Goal: Task Accomplishment & Management: Manage account settings

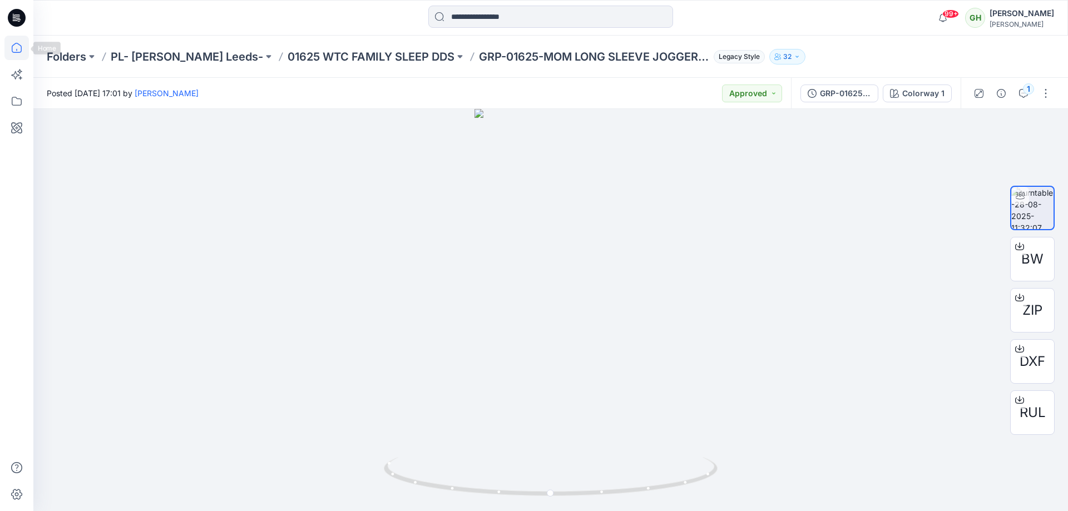
drag, startPoint x: 0, startPoint y: 0, endPoint x: 7, endPoint y: 48, distance: 48.8
click at [6, 48] on icon at bounding box center [16, 48] width 24 height 24
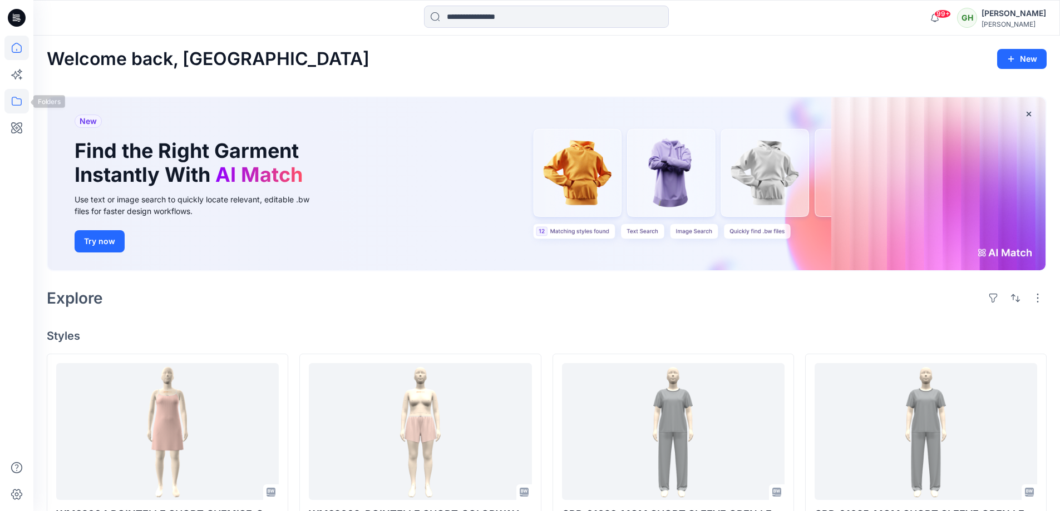
click at [19, 96] on icon at bounding box center [16, 101] width 24 height 24
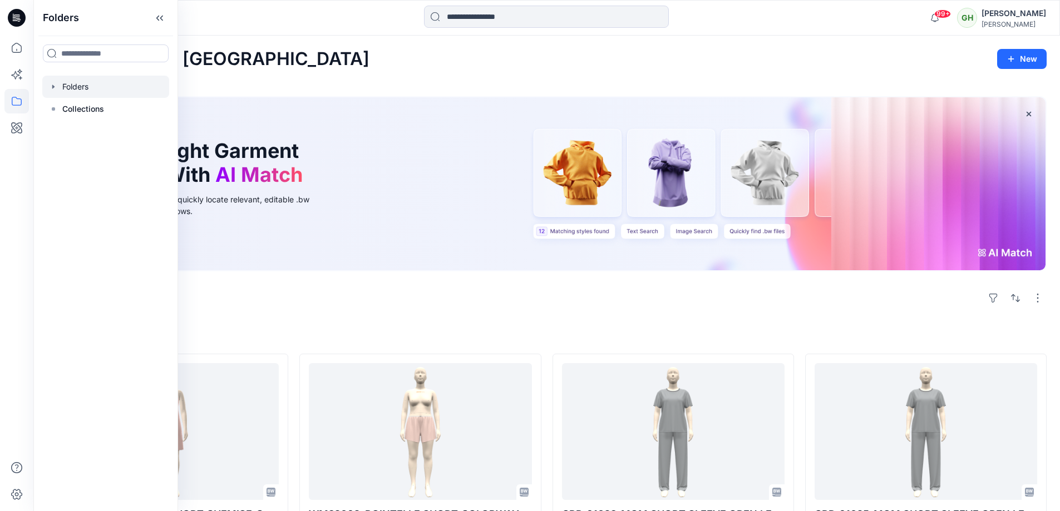
click at [116, 79] on div at bounding box center [105, 87] width 127 height 22
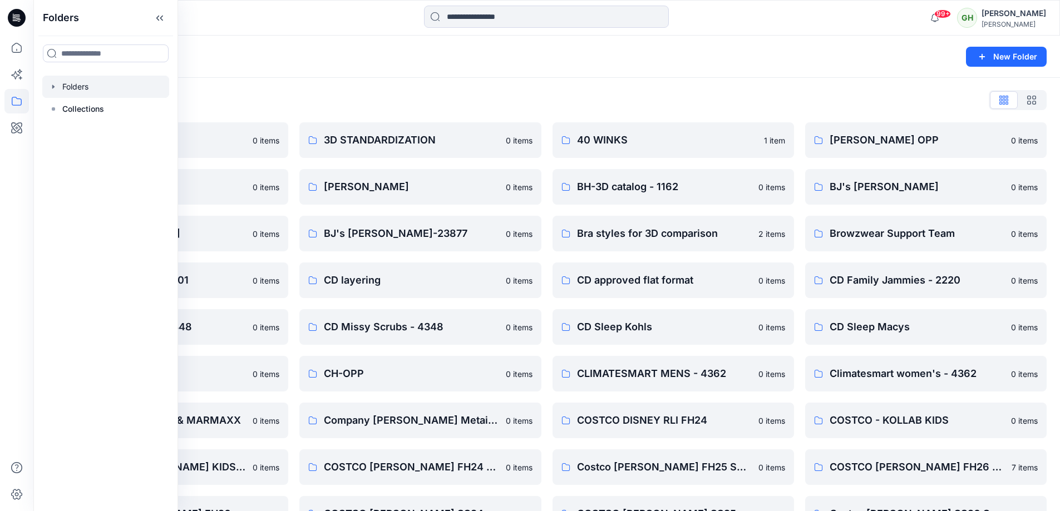
drag, startPoint x: 513, startPoint y: 42, endPoint x: 501, endPoint y: 43, distance: 12.9
click at [514, 42] on div "Folders New Folder" at bounding box center [546, 57] width 1026 height 42
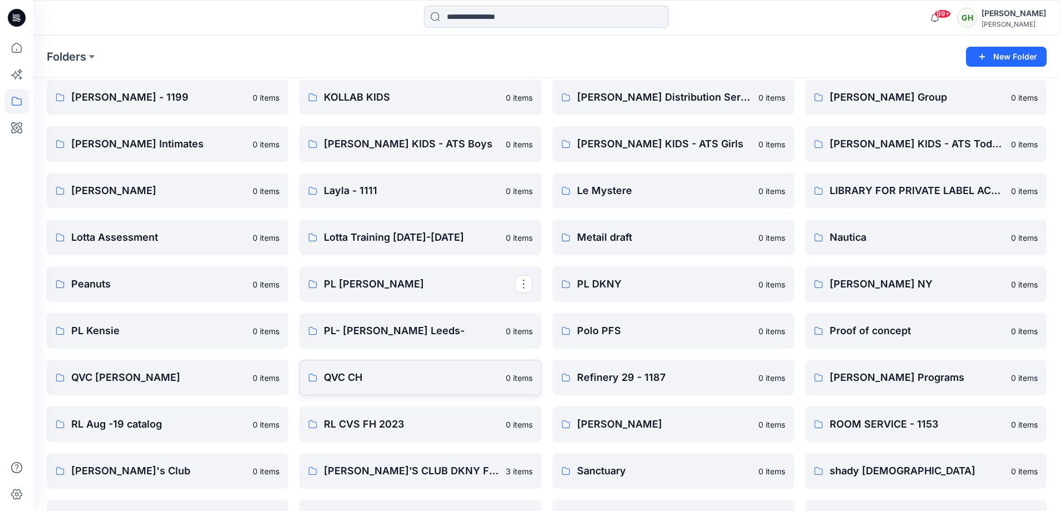
scroll to position [1224, 0]
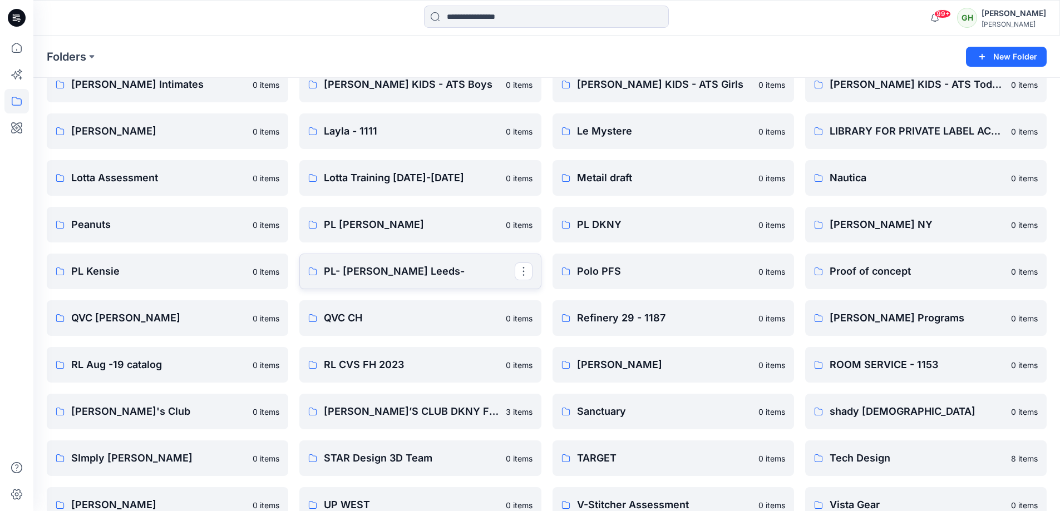
click at [403, 274] on p "PL- [PERSON_NAME] Leeds-" at bounding box center [419, 272] width 190 height 16
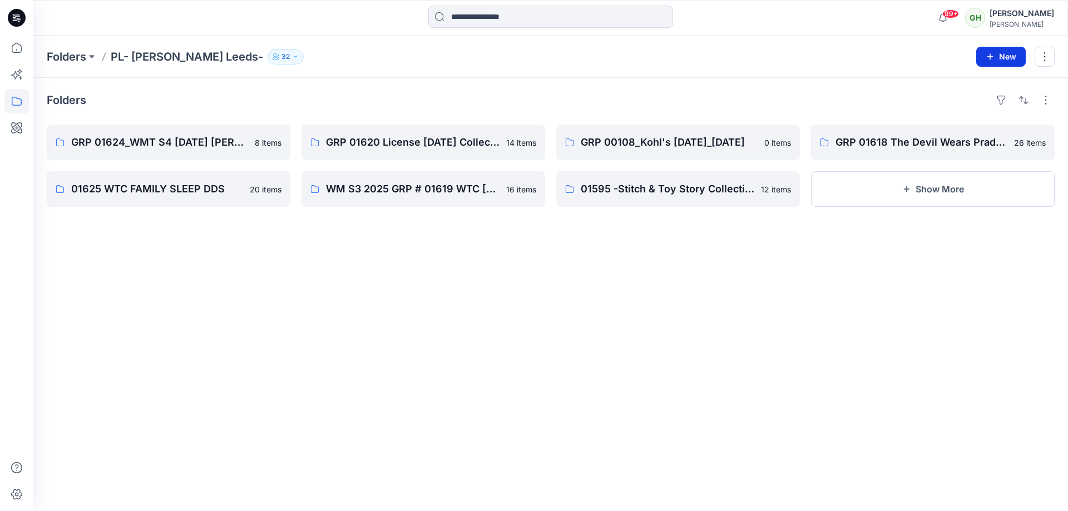
click at [987, 50] on button "New" at bounding box center [1000, 57] width 49 height 20
click at [981, 106] on p "New Folder" at bounding box center [968, 106] width 41 height 12
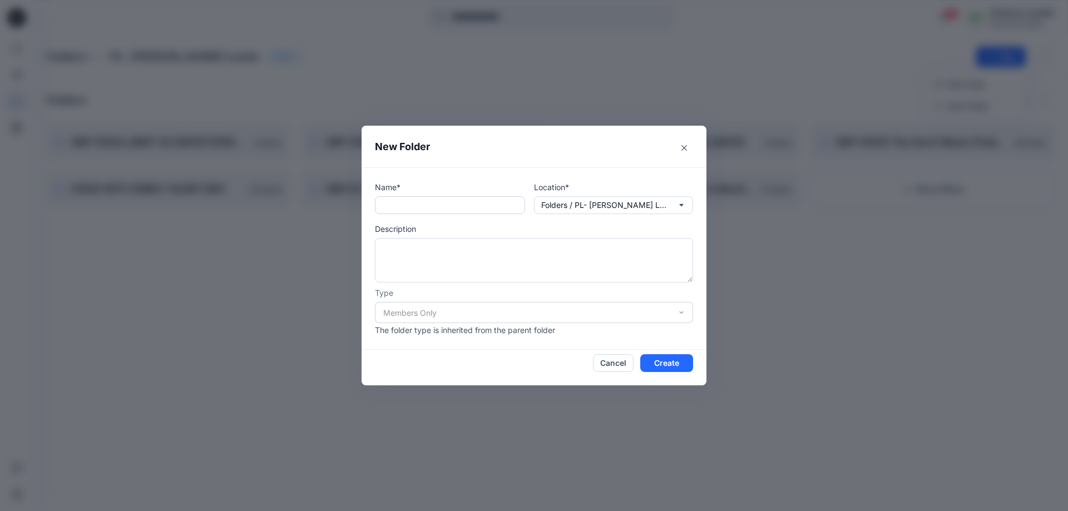
click at [471, 201] on input "text" at bounding box center [450, 205] width 150 height 18
paste input "**********"
type input "**********"
click at [672, 367] on button "Create" at bounding box center [666, 363] width 53 height 18
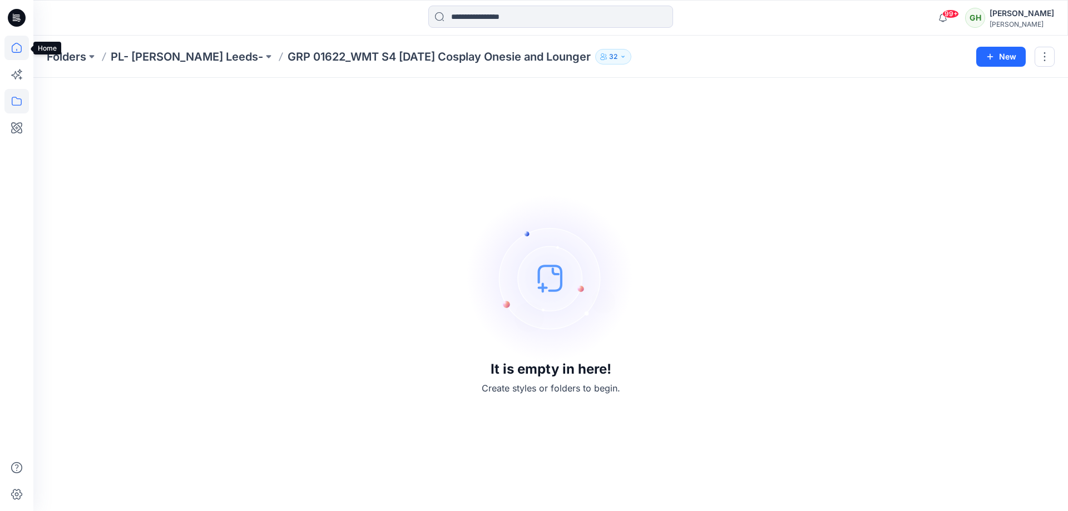
click at [11, 38] on icon at bounding box center [16, 48] width 24 height 24
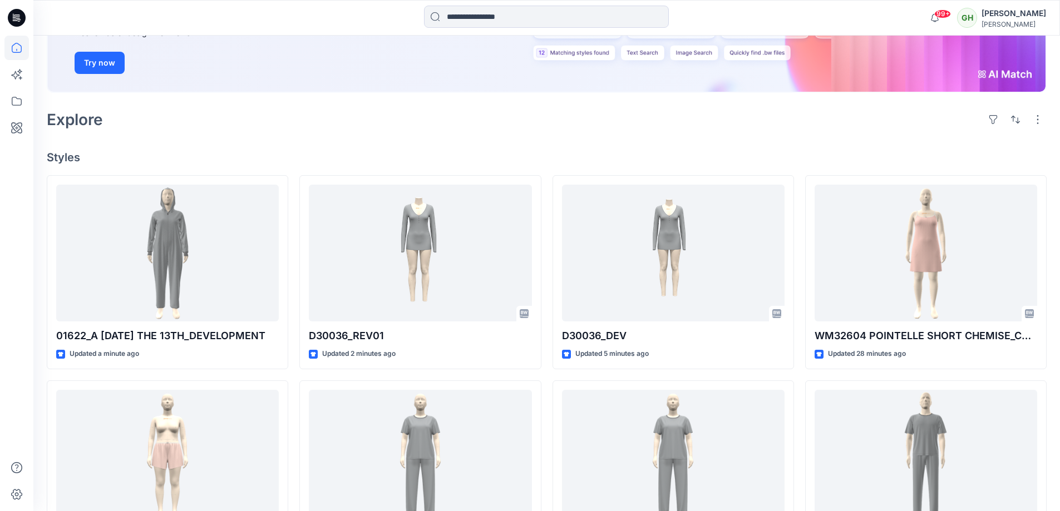
scroll to position [278, 0]
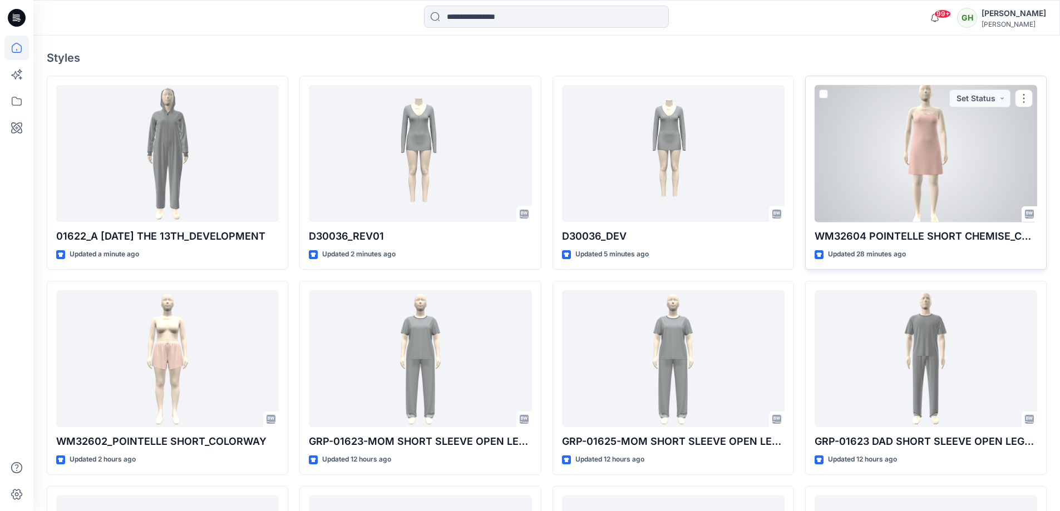
click at [886, 172] on div at bounding box center [925, 153] width 222 height 137
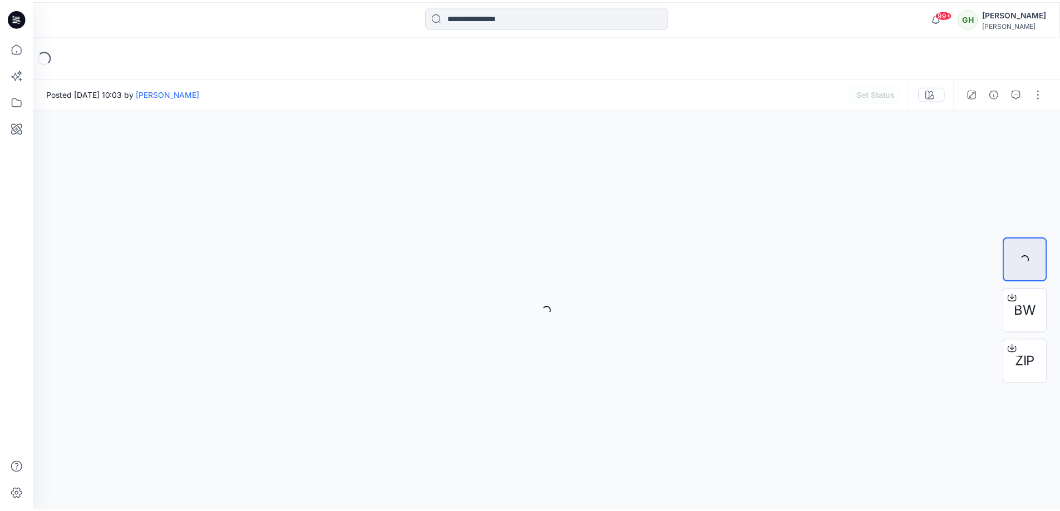
scroll to position [278, 0]
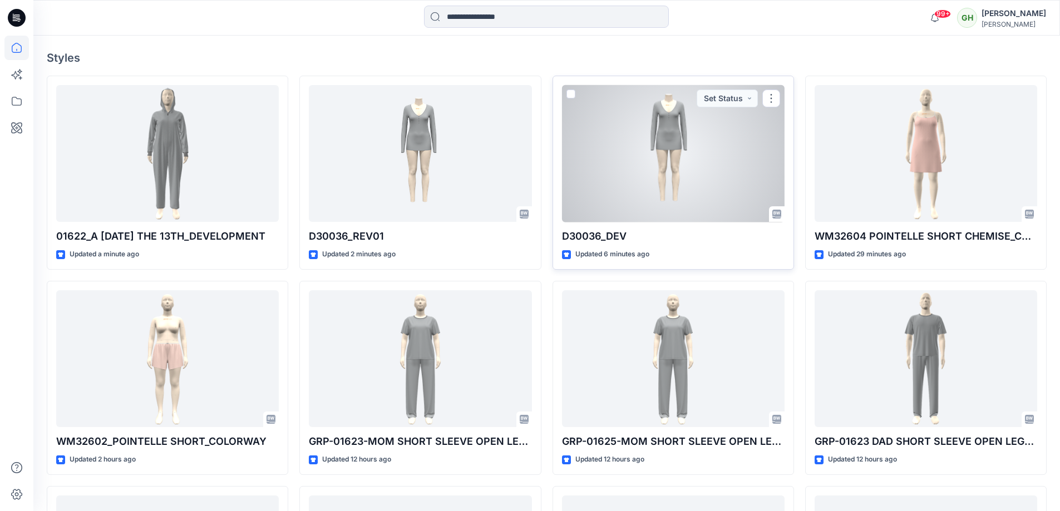
click at [652, 190] on div at bounding box center [673, 153] width 222 height 137
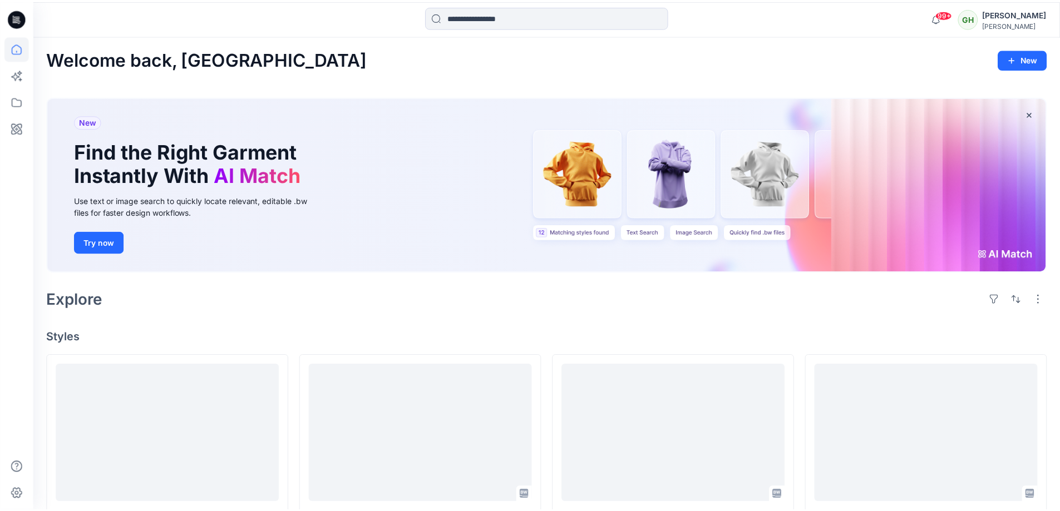
scroll to position [278, 0]
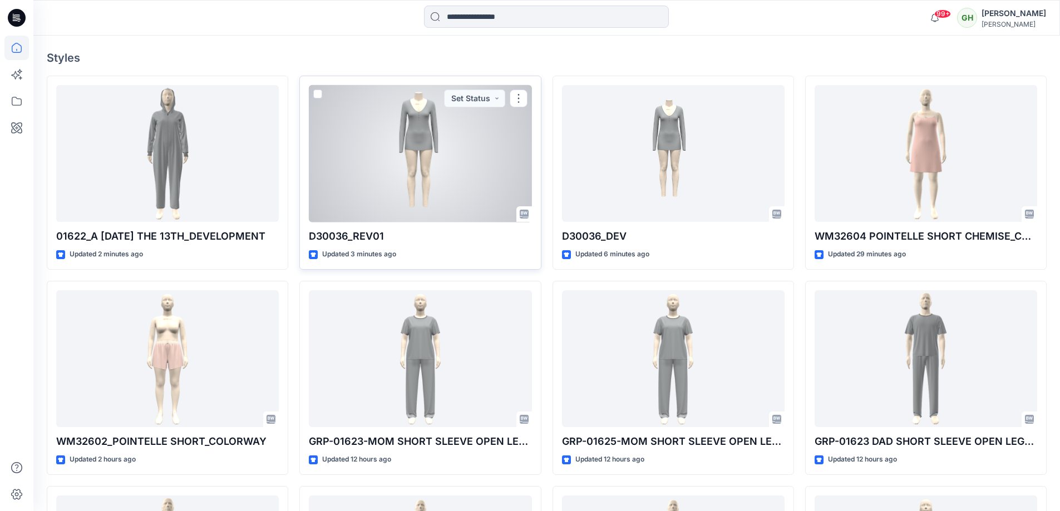
click at [487, 186] on div at bounding box center [420, 153] width 222 height 137
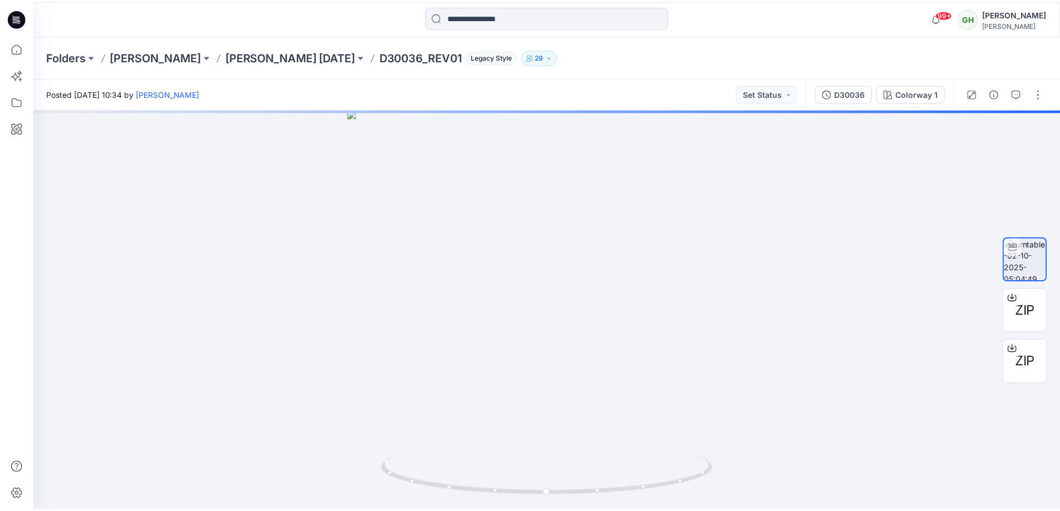
scroll to position [278, 0]
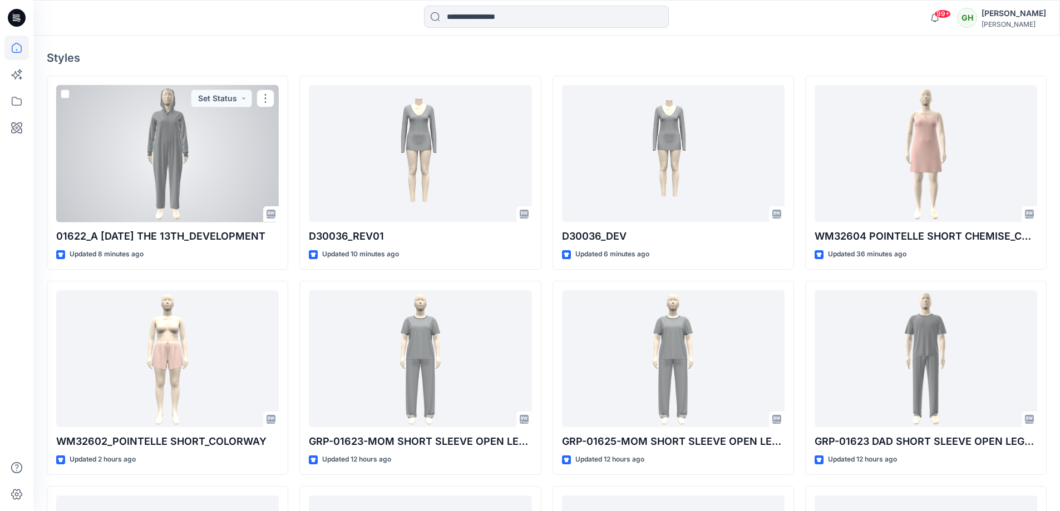
click at [141, 167] on div at bounding box center [167, 153] width 222 height 137
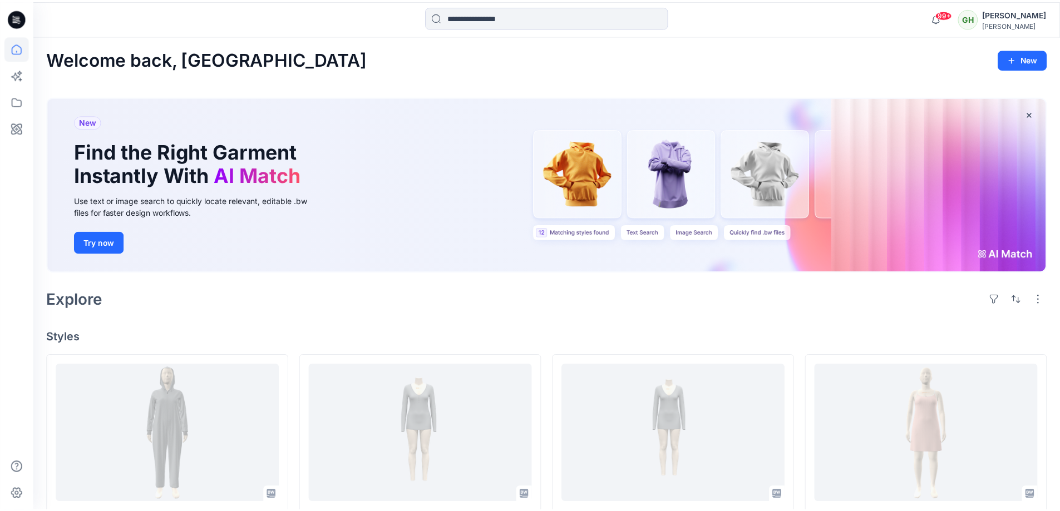
scroll to position [278, 0]
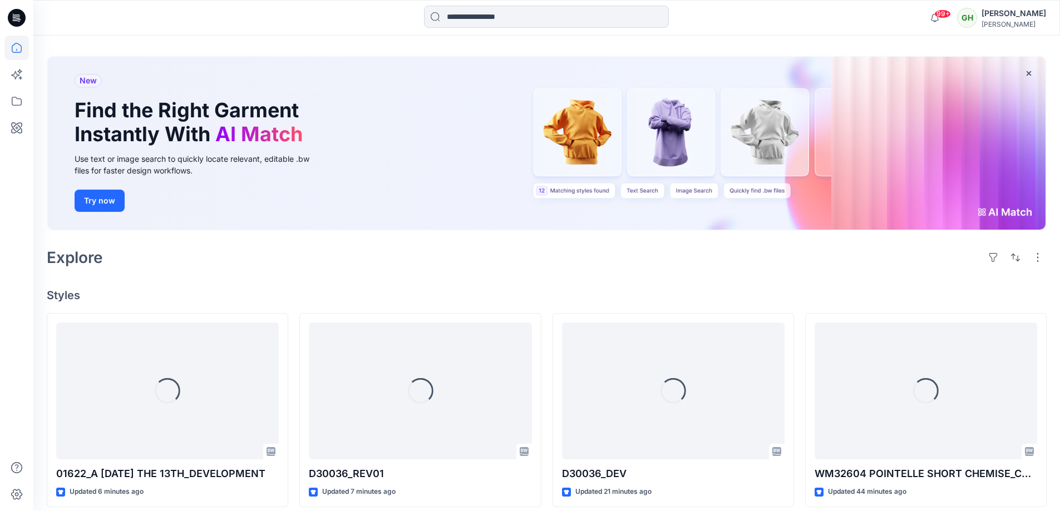
scroll to position [167, 0]
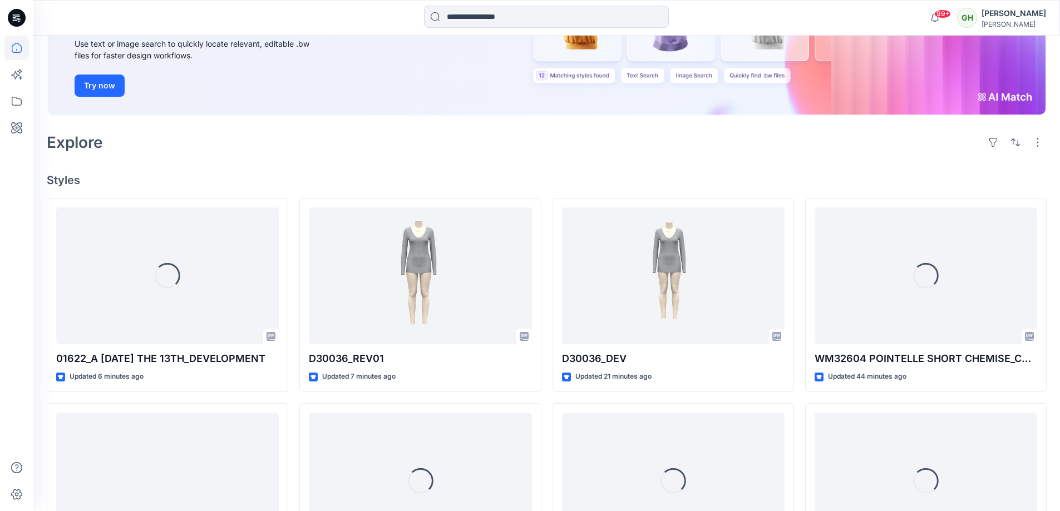
scroll to position [232, 0]
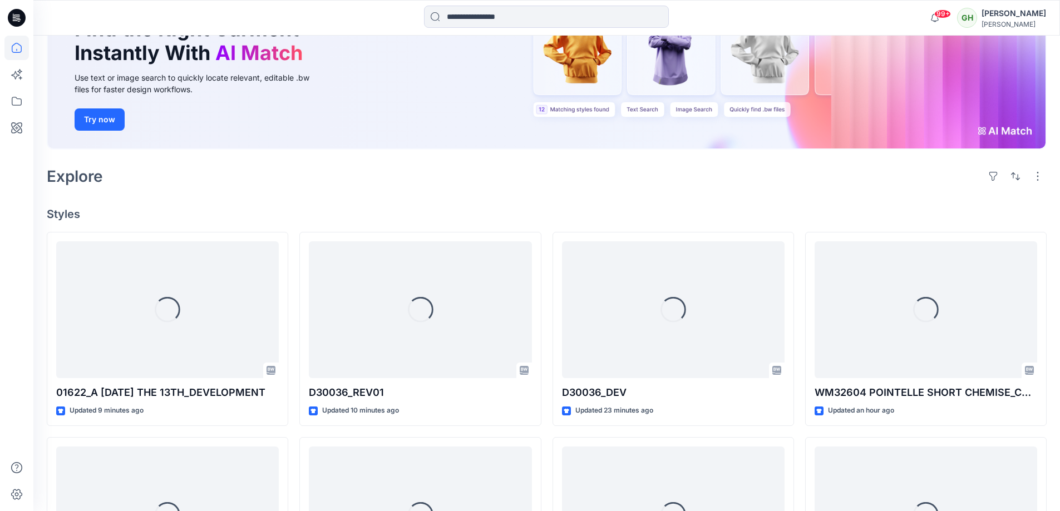
scroll to position [222, 0]
